Goal: Find contact information: Find contact information

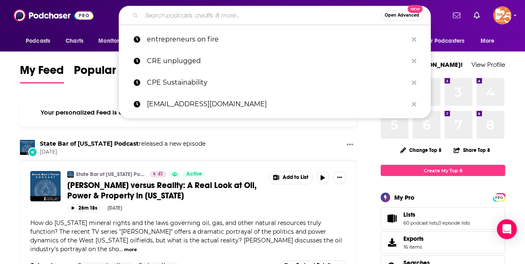
click at [155, 14] on input "Search podcasts, credits, & more..." at bounding box center [260, 15] width 239 height 13
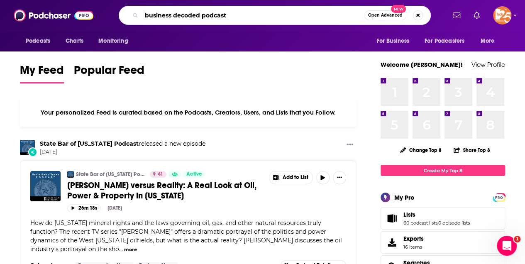
type input "business decoded podcast"
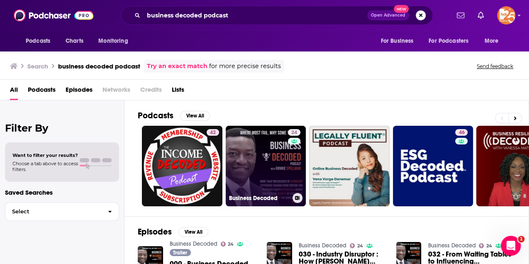
click at [282, 177] on link "24 Business Decoded" at bounding box center [266, 166] width 80 height 80
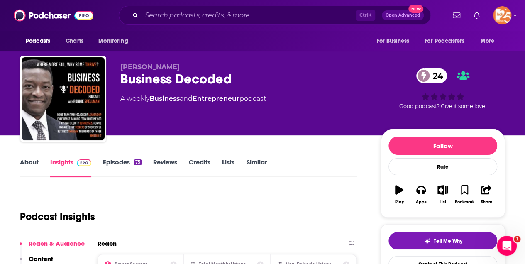
click at [28, 162] on link "About" at bounding box center [29, 167] width 19 height 19
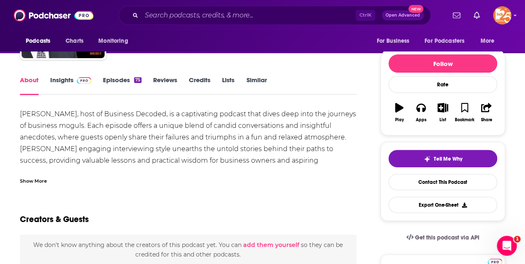
scroll to position [83, 0]
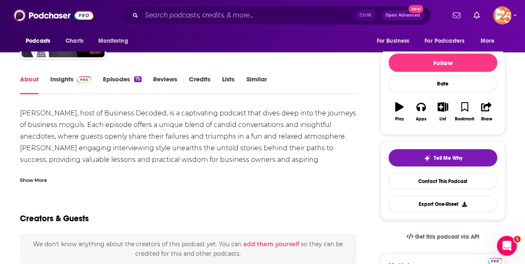
click at [69, 77] on link "Insights" at bounding box center [70, 84] width 41 height 19
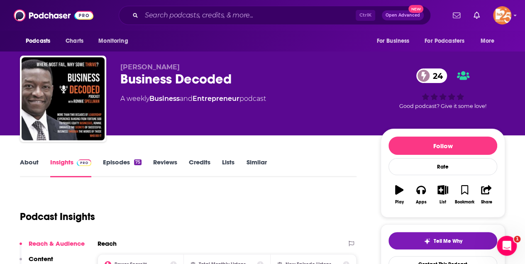
click at [114, 160] on link "Episodes 75" at bounding box center [122, 167] width 39 height 19
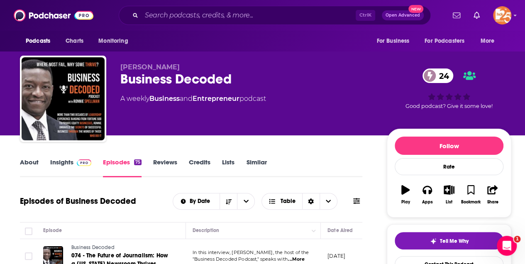
click at [63, 163] on link "Insights" at bounding box center [70, 167] width 41 height 19
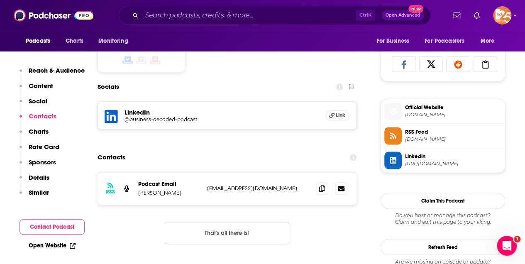
scroll to position [636, 0]
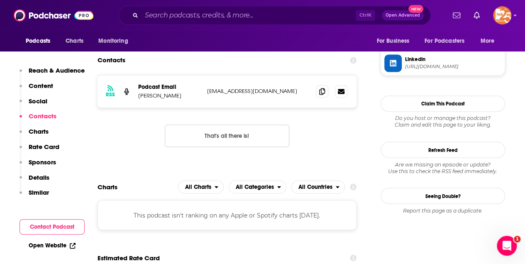
drag, startPoint x: 138, startPoint y: 95, endPoint x: 180, endPoint y: 95, distance: 42.3
click at [180, 95] on p "[PERSON_NAME]" at bounding box center [169, 95] width 62 height 7
copy p "[PERSON_NAME]"
